Goal: Task Accomplishment & Management: Use online tool/utility

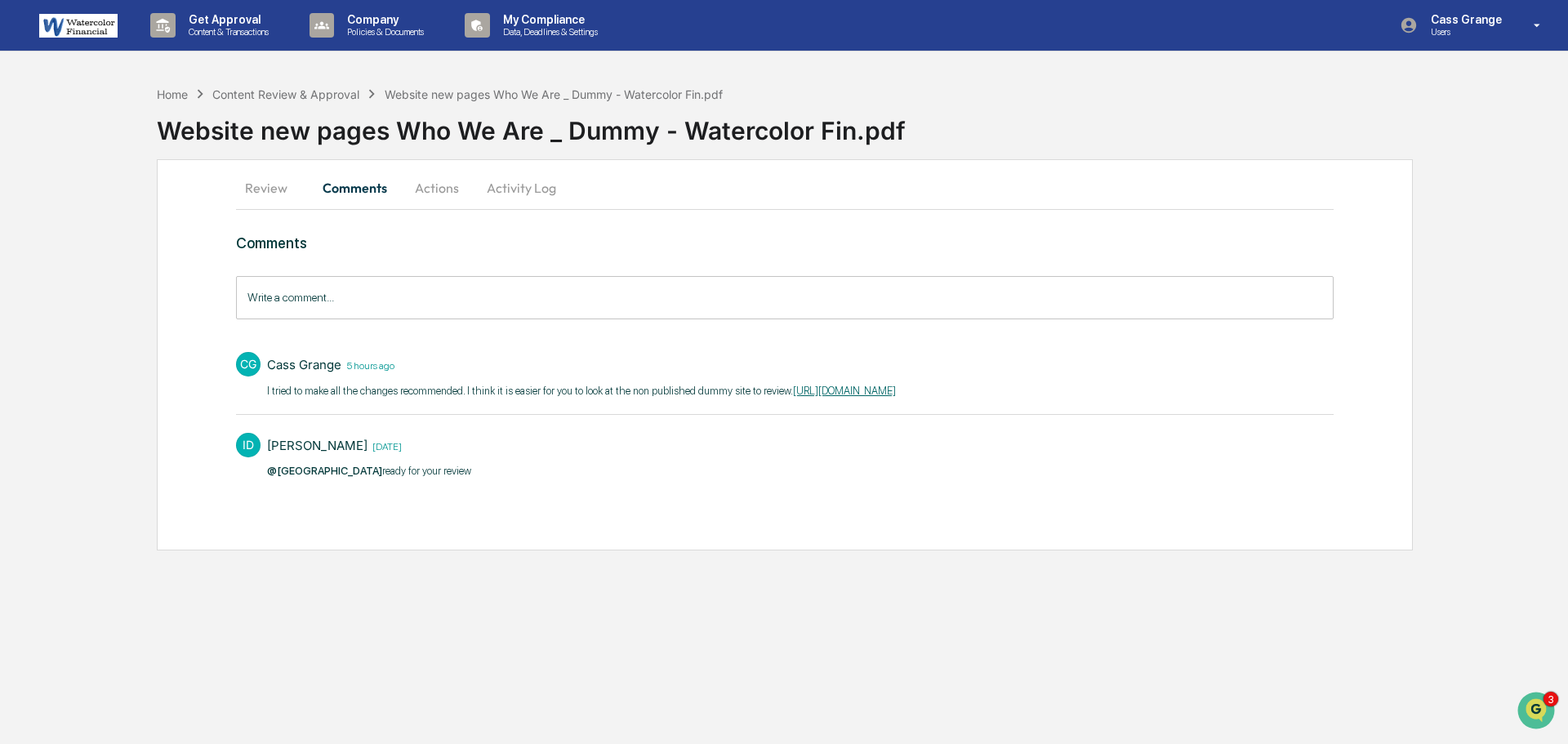
click at [1523, 139] on div "Website new pages Who We Are _ Dummy - Watercolor Fin.pdf" at bounding box center [863, 124] width 1412 height 42
click at [1142, 599] on div "Get Approval Content & Transactions Company Policies & Documents My Compliance …" at bounding box center [784, 372] width 1568 height 744
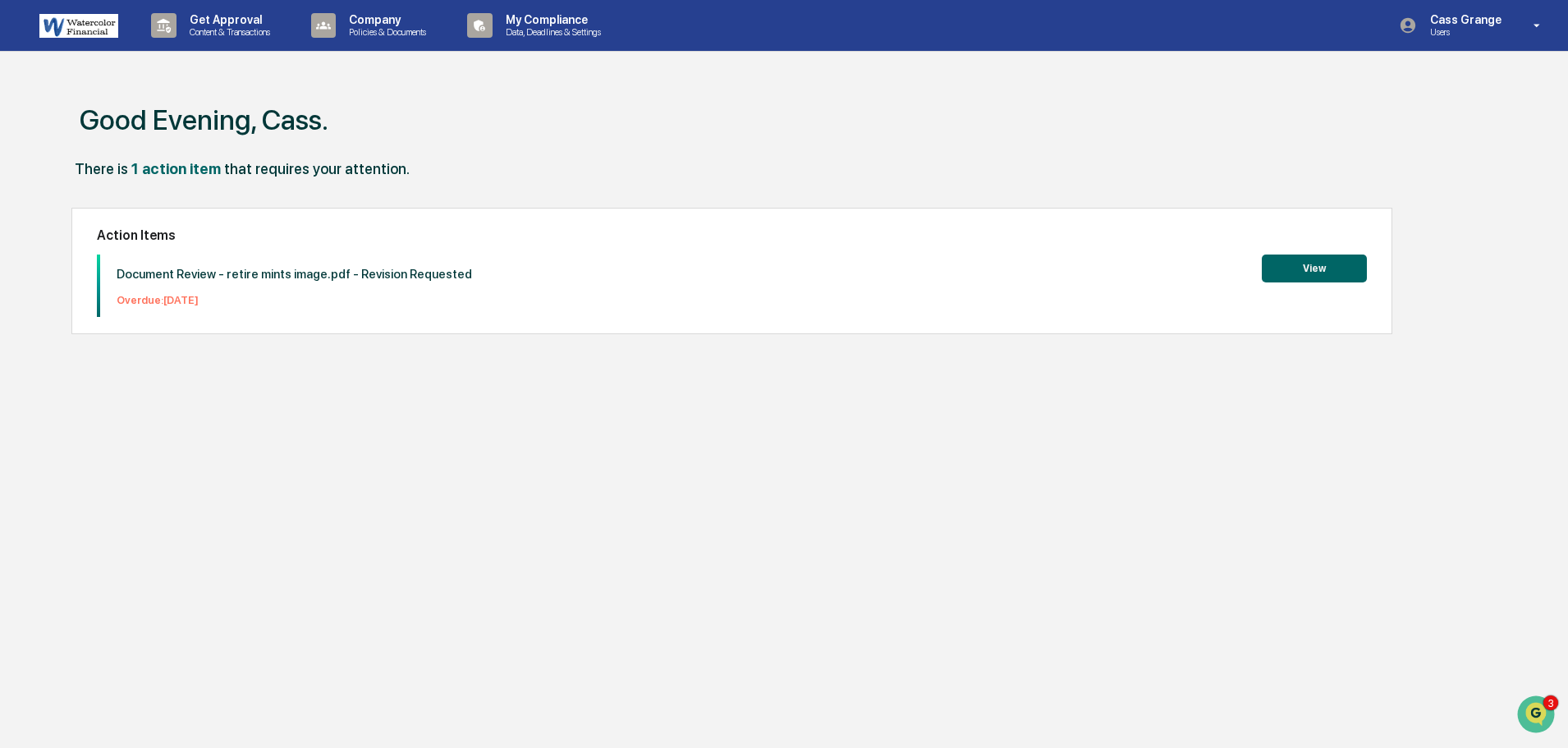
click at [1311, 274] on button "View" at bounding box center [1314, 268] width 105 height 28
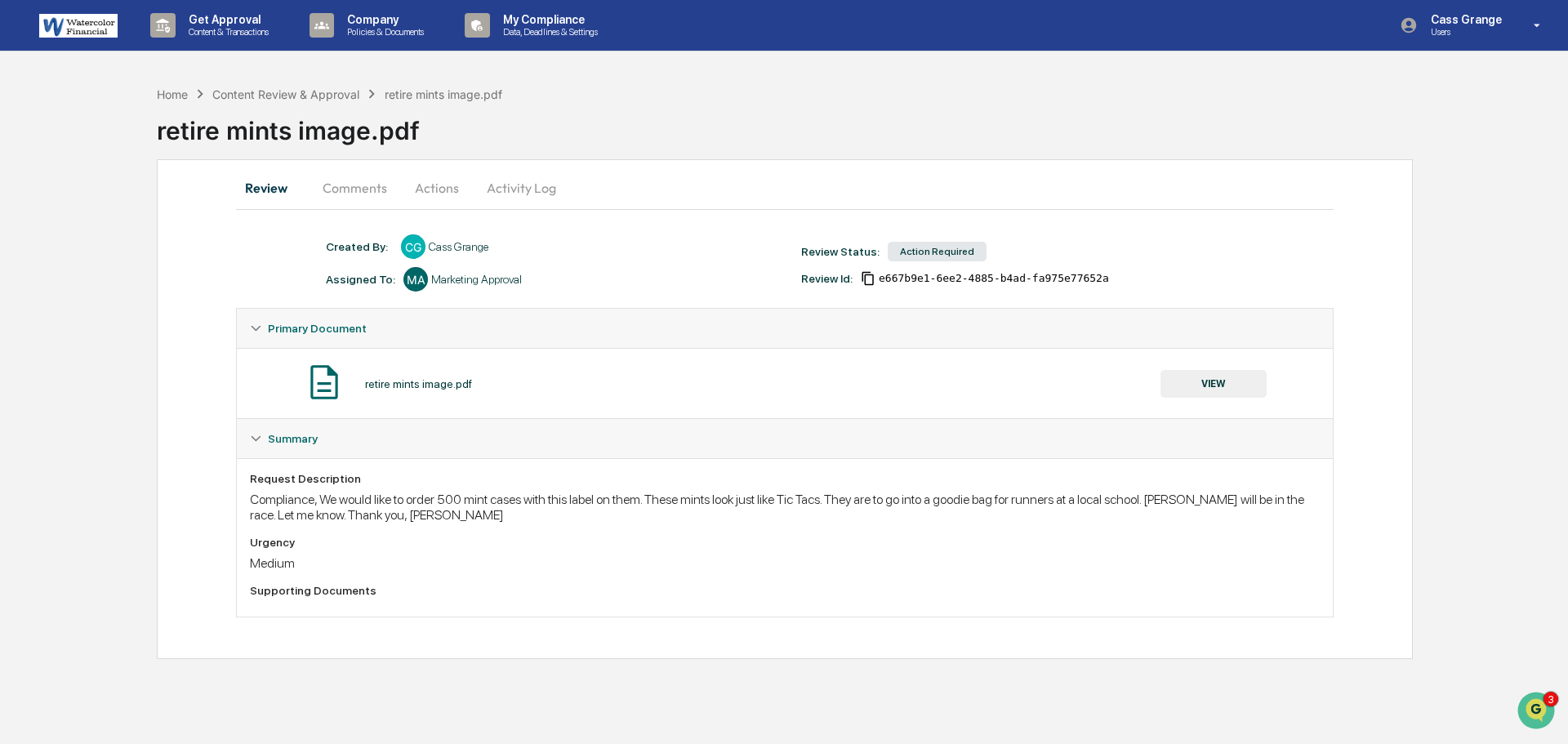
click at [442, 188] on button "Actions" at bounding box center [437, 187] width 73 height 39
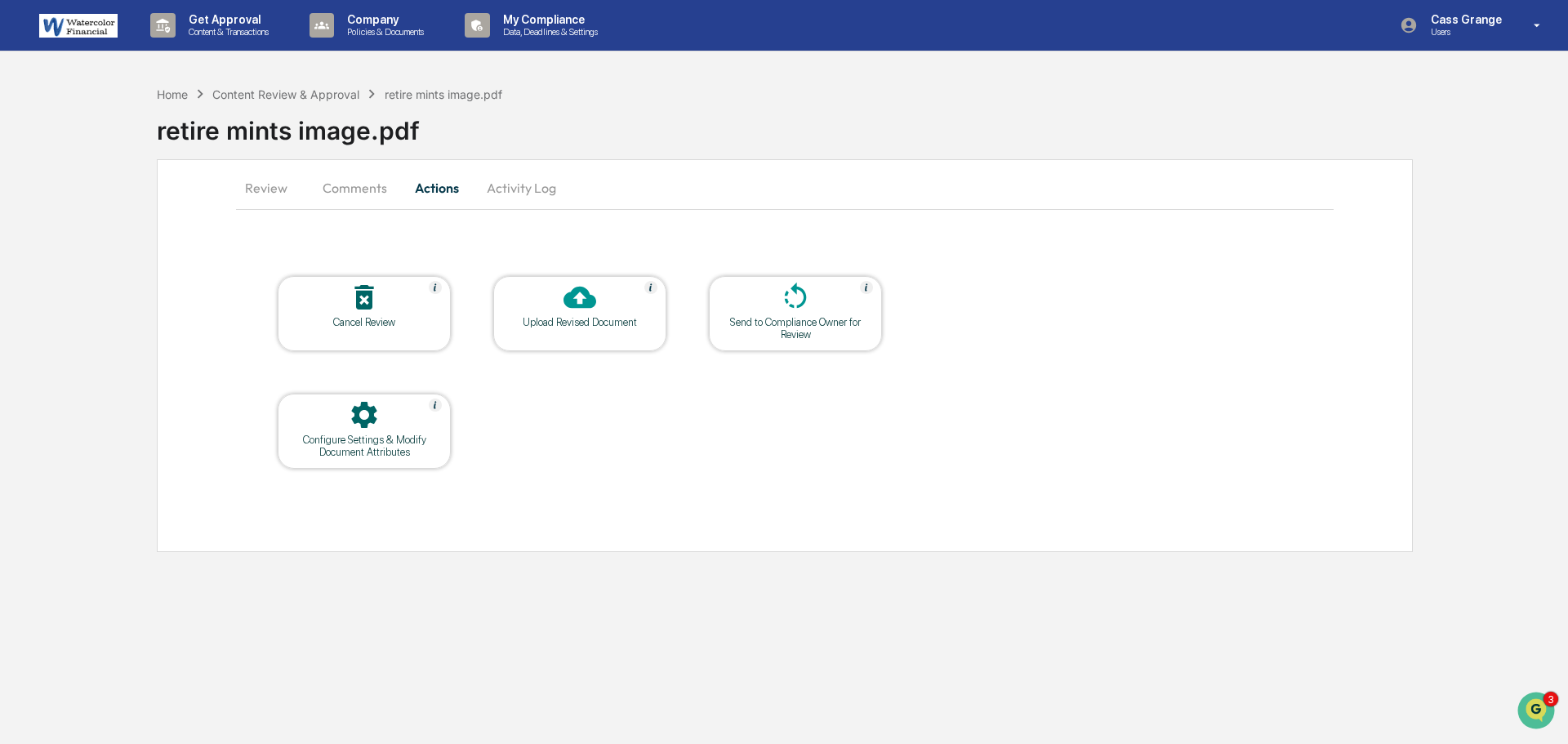
click at [362, 299] on icon at bounding box center [365, 297] width 33 height 33
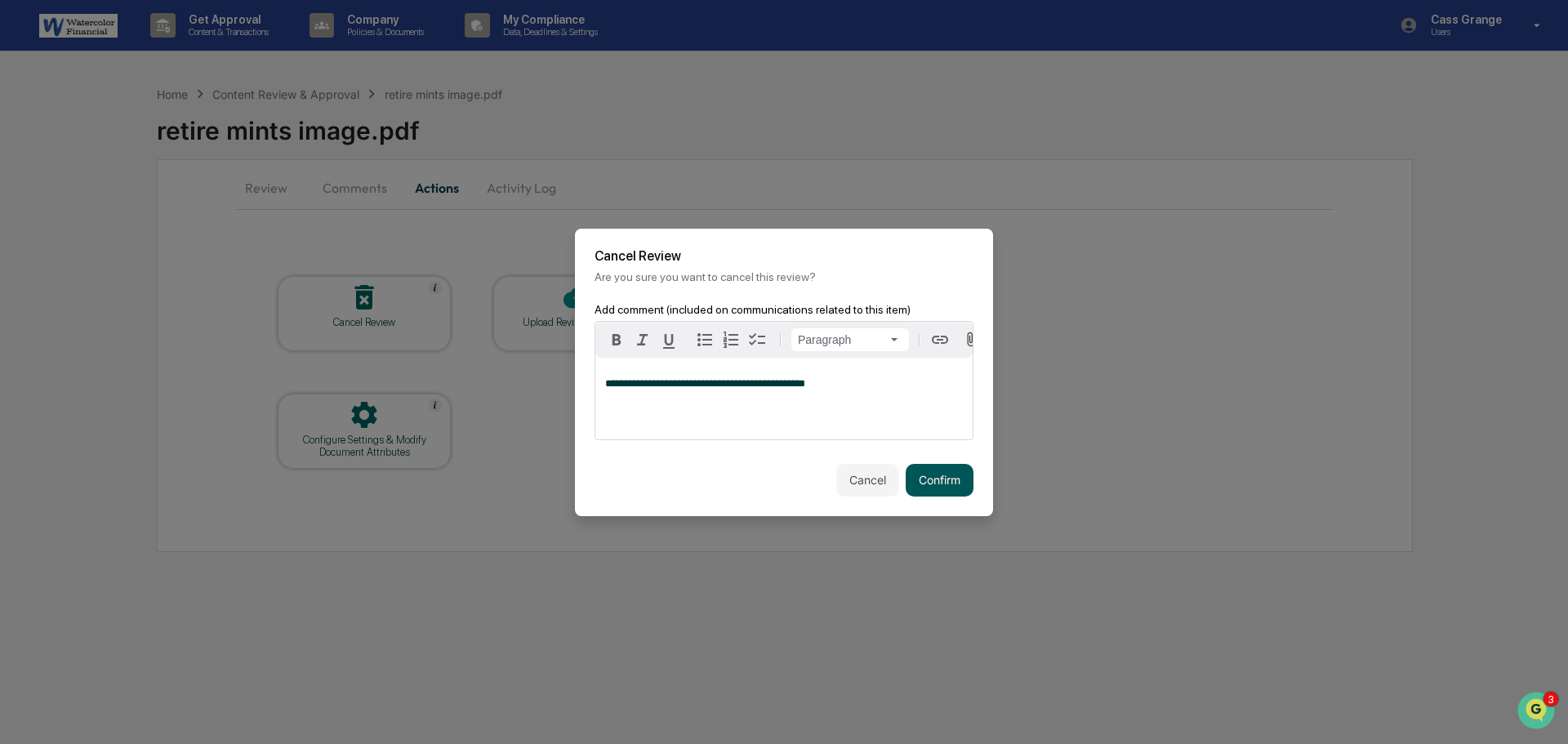
click at [921, 480] on button "Confirm" at bounding box center [940, 480] width 68 height 33
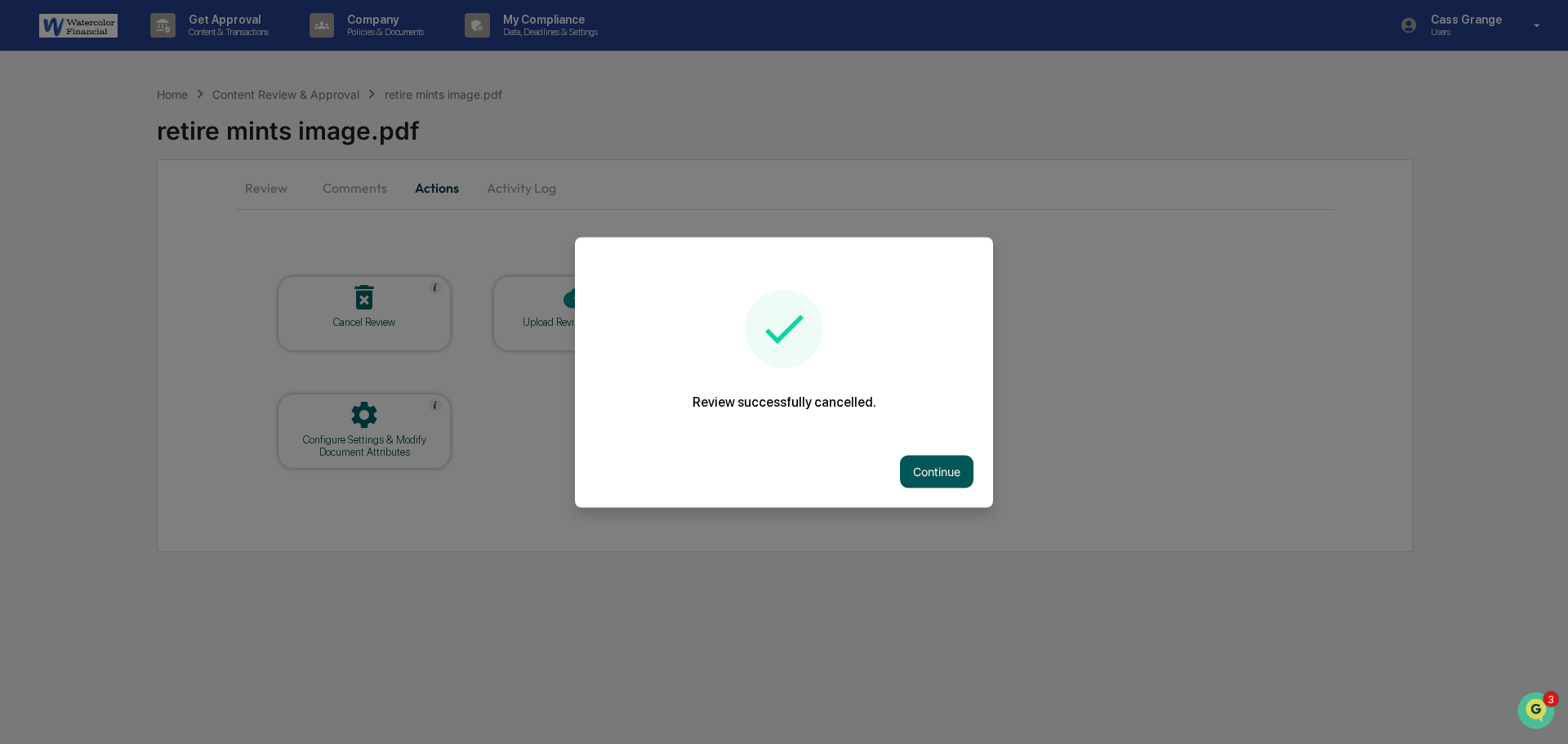
click at [924, 469] on button "Continue" at bounding box center [937, 472] width 73 height 33
